Goal: Task Accomplishment & Management: Use online tool/utility

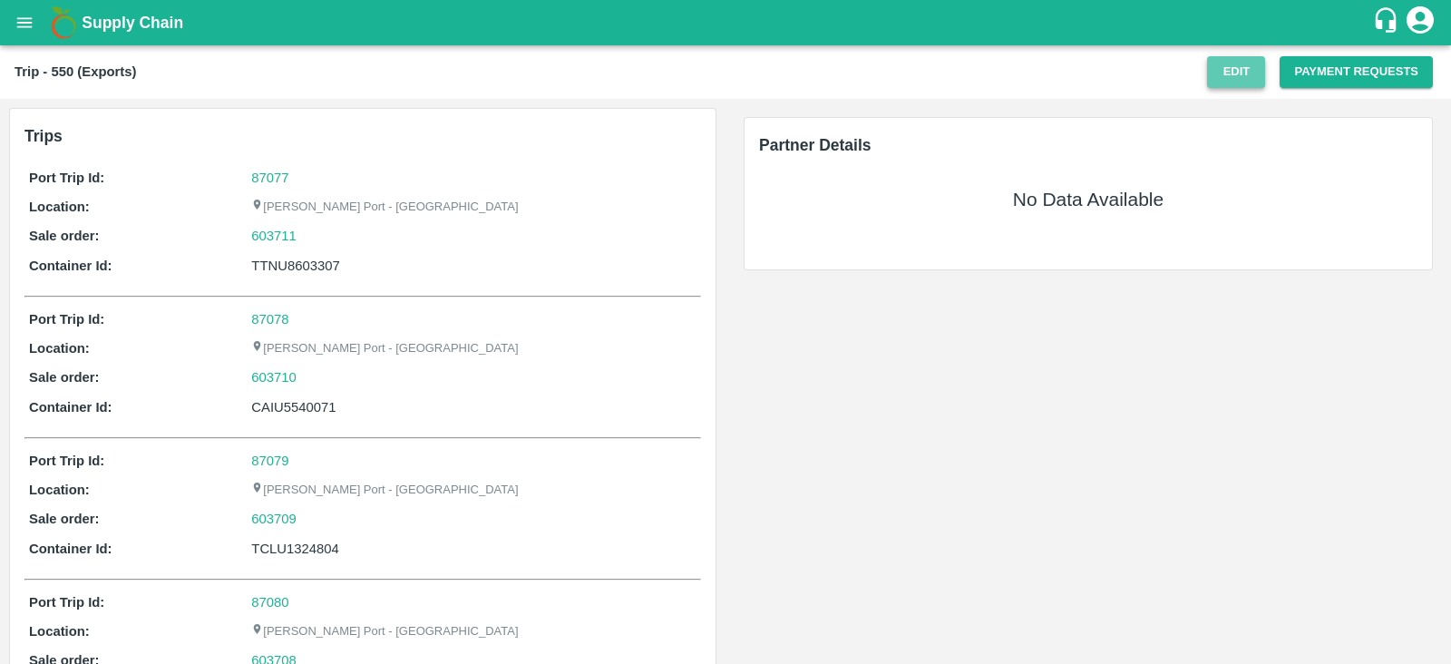
click at [1235, 70] on button "Edit" at bounding box center [1236, 72] width 58 height 32
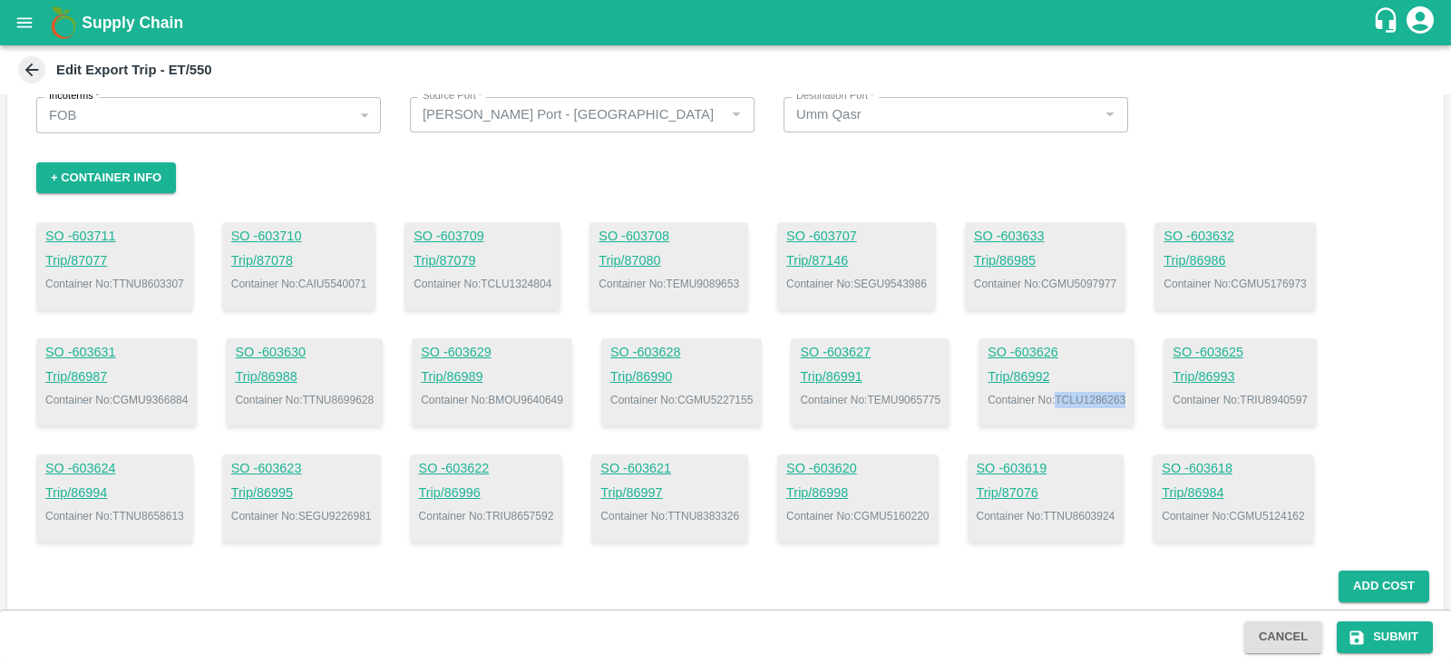
scroll to position [82, 0]
click at [983, 179] on div "+ Container Info" at bounding box center [725, 179] width 1378 height 32
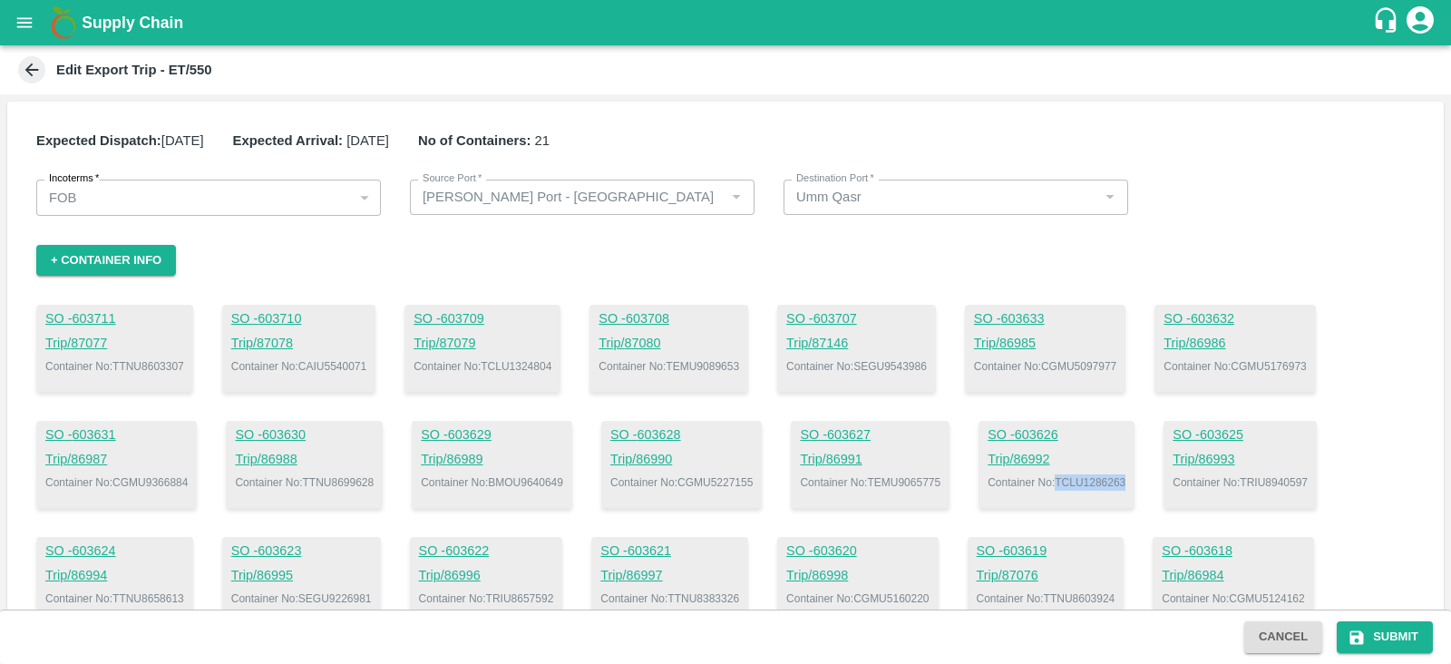
scroll to position [1, 0]
click at [1180, 206] on div "Incoterms   * FOB 2 Incoterms Source Port   * Source Port   * Destination Port …" at bounding box center [725, 196] width 1378 height 35
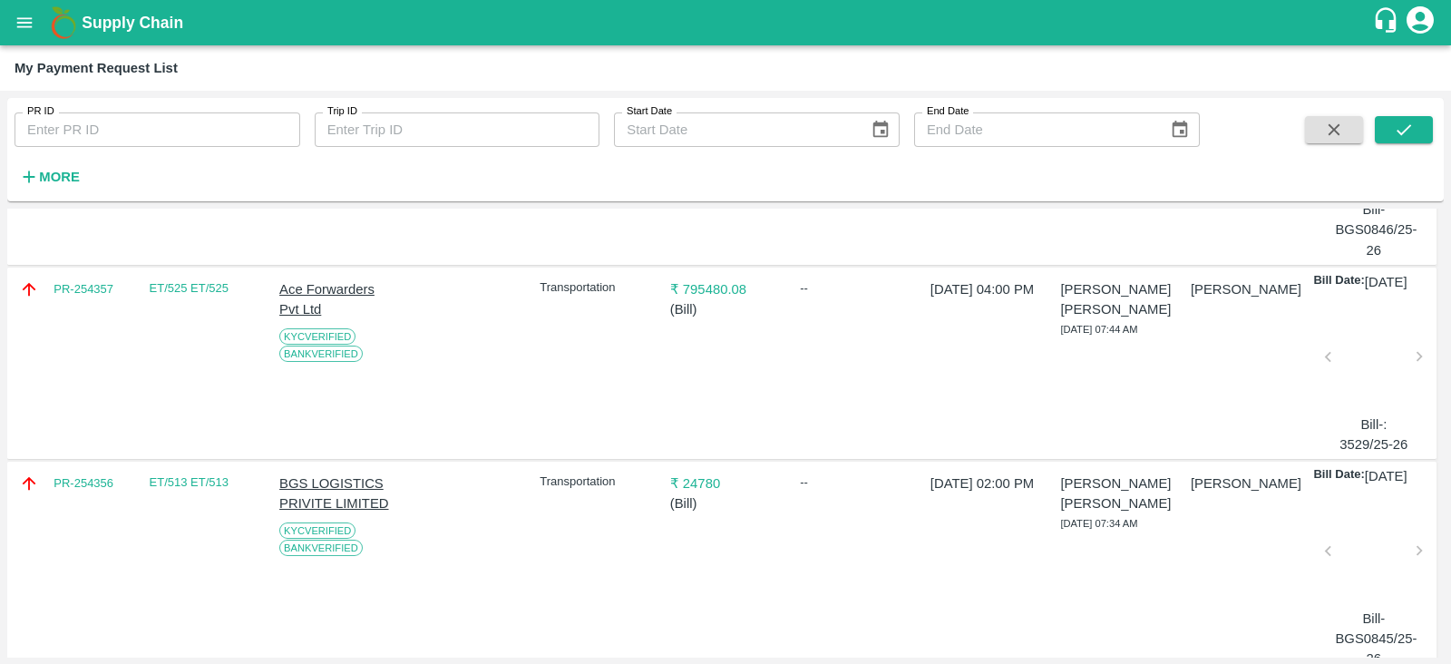
scroll to position [431, 0]
